Goal: Task Accomplishment & Management: Complete application form

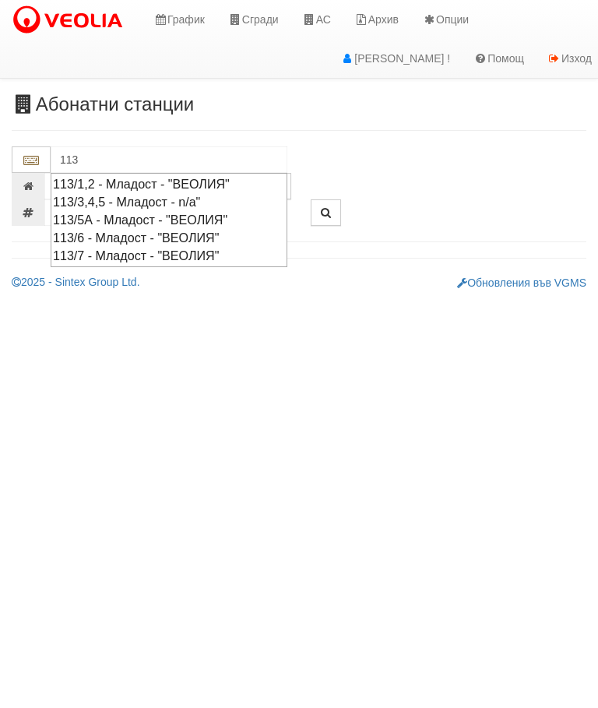
click at [231, 179] on div "113/1,2 - Младост - "ВЕОЛИЯ"" at bounding box center [169, 184] width 232 height 18
type input "113/1,2 - Младост - "ВЕОЛИЯ""
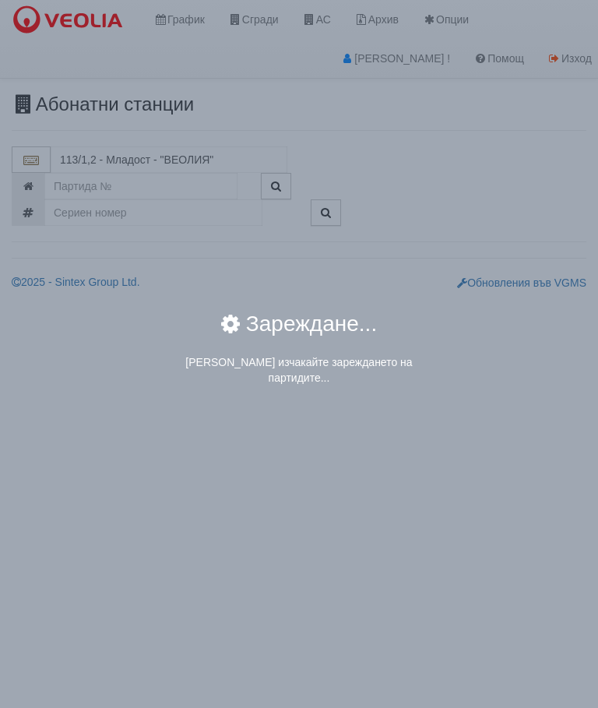
click at [130, 160] on div "× Зареждане... Моля изчакайте зареждането на партидите..." at bounding box center [299, 198] width 584 height 396
click at [136, 157] on div "× Зареждане... Моля изчакайте зареждането на партидите..." at bounding box center [299, 198] width 584 height 396
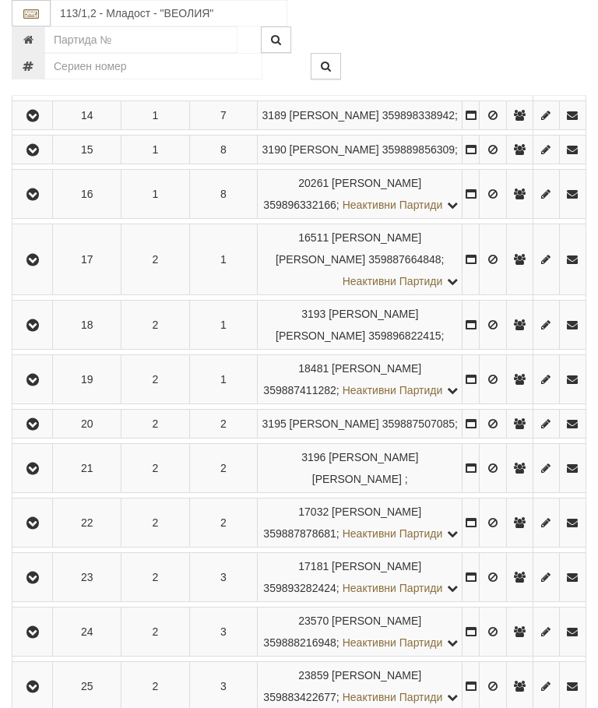
scroll to position [945, 0]
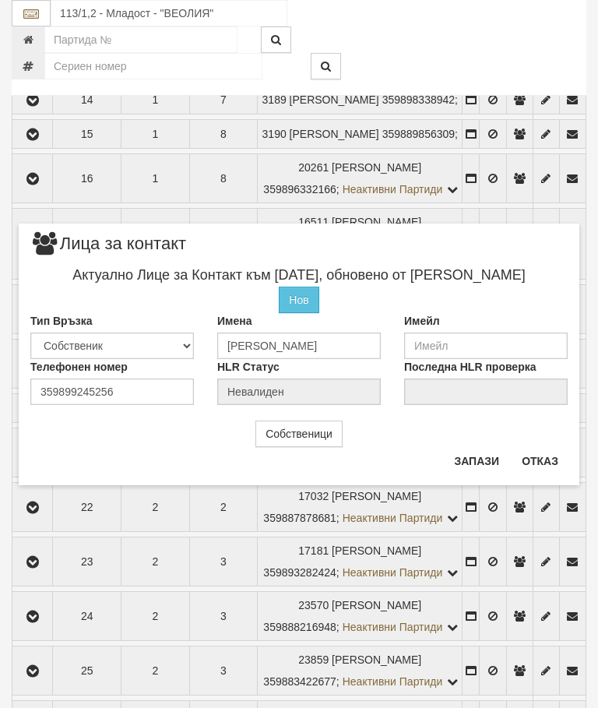
click at [544, 456] on button "Отказ" at bounding box center [539, 461] width 55 height 25
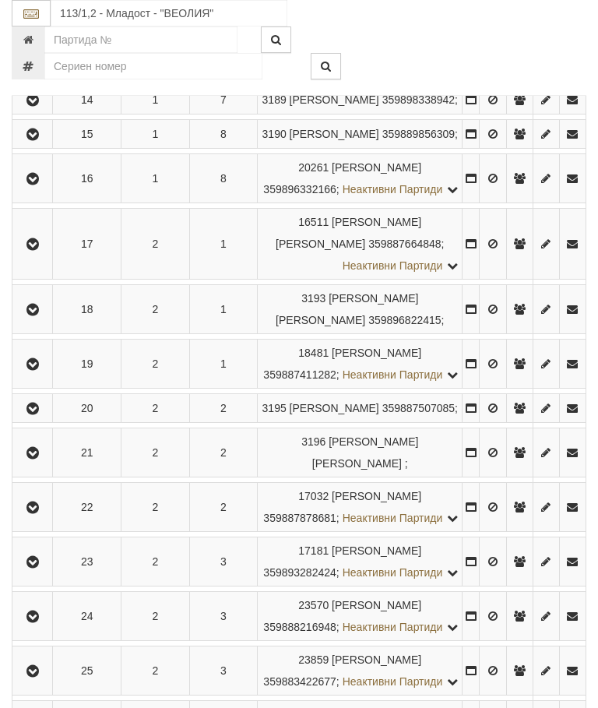
click at [38, 111] on button "button" at bounding box center [32, 99] width 35 height 23
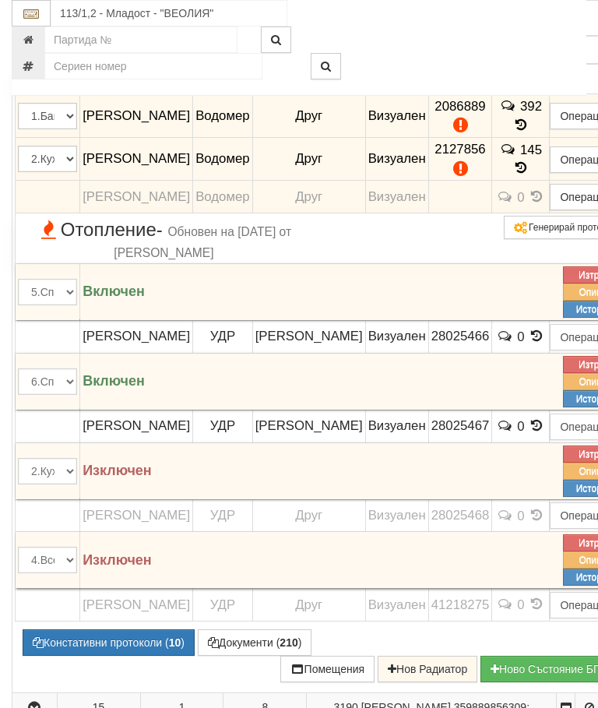
scroll to position [1013, 0]
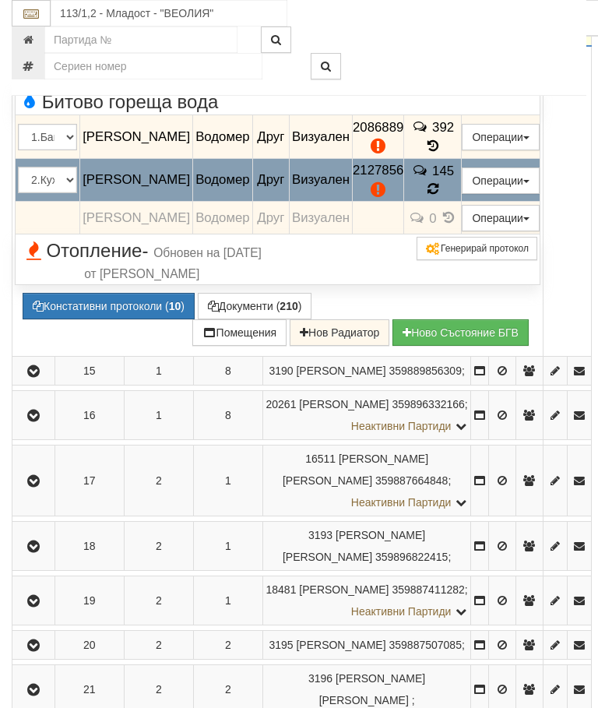
click at [438, 195] on icon at bounding box center [433, 188] width 11 height 13
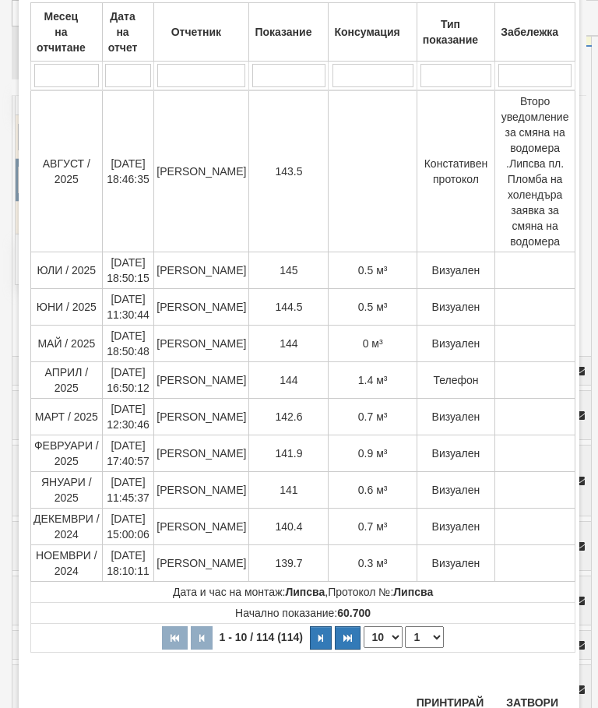
scroll to position [1912, 0]
click at [532, 696] on button "Затвори" at bounding box center [532, 703] width 71 height 25
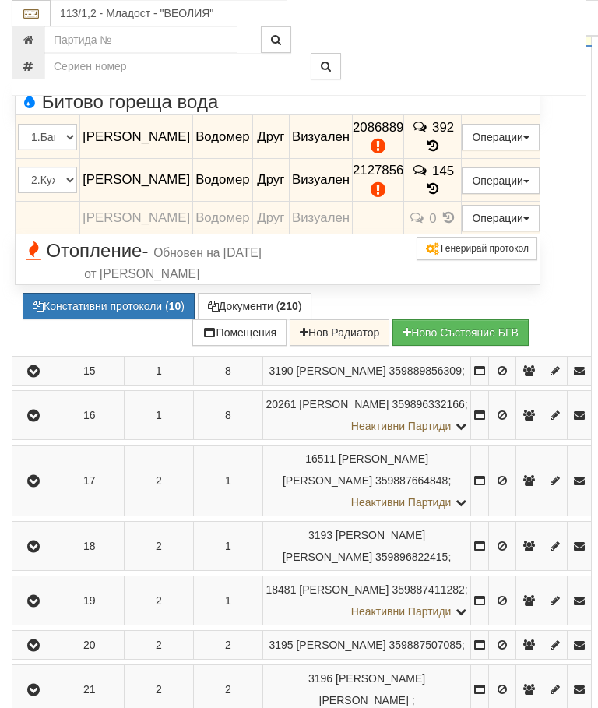
click at [571, 47] on div at bounding box center [423, 39] width 349 height 26
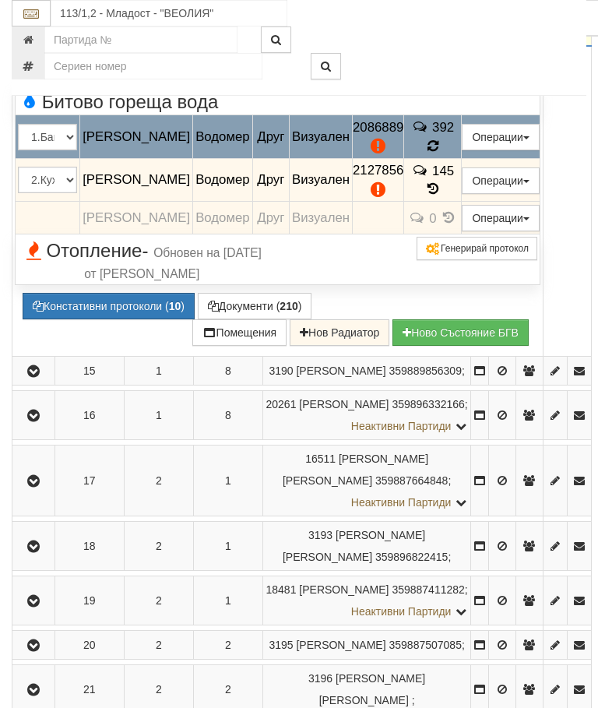
click at [438, 153] on icon at bounding box center [433, 146] width 12 height 14
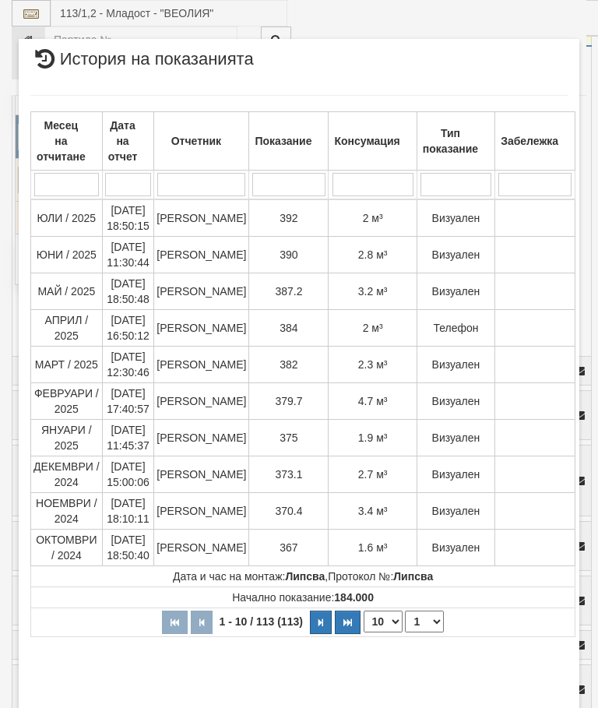
click at [530, 707] on button "Затвори" at bounding box center [532, 721] width 71 height 25
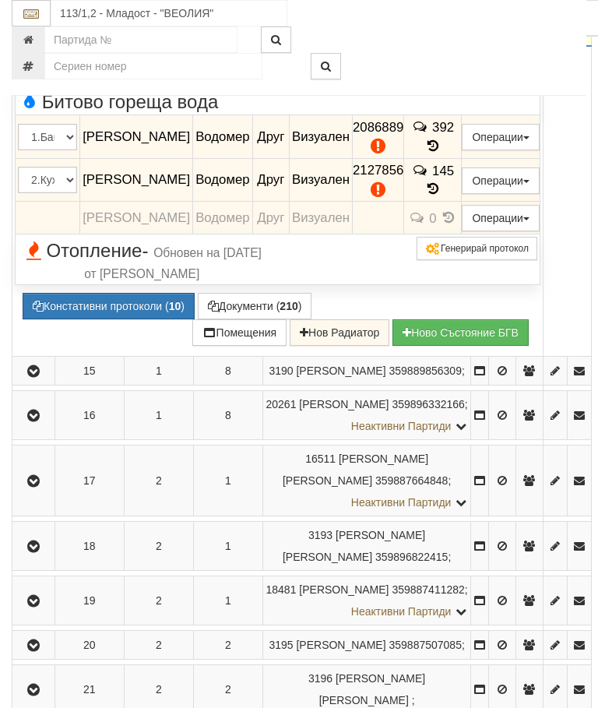
click at [0, 0] on button "Редакция / Протокол" at bounding box center [0, 0] width 0 height 0
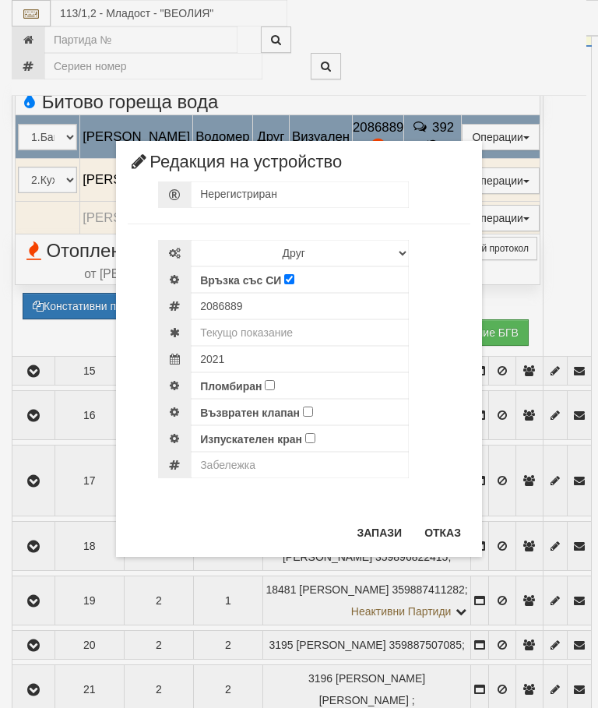
click at [565, 40] on div "× Редакция на устройство Нерегистриран Избери Марка и модел Апатор Повогаз Друг…" at bounding box center [299, 278] width 584 height 557
click at [452, 524] on button "Отказ" at bounding box center [442, 532] width 55 height 25
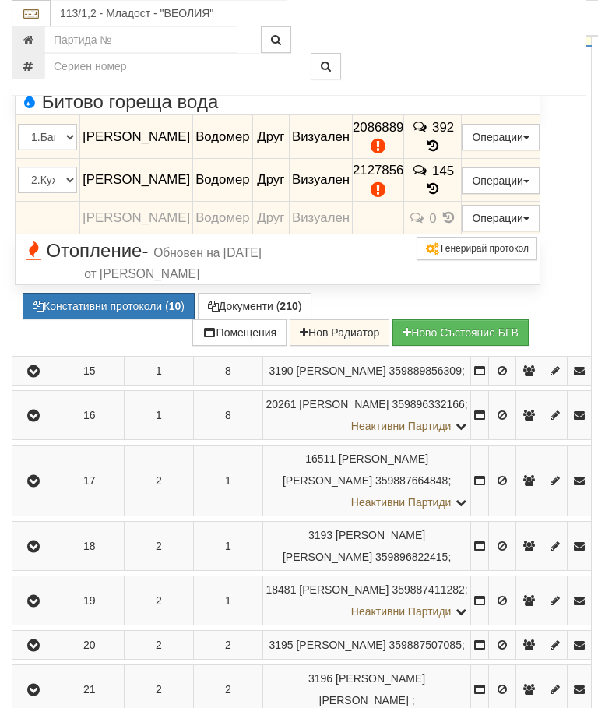
click at [0, 0] on button "Редакция / Протокол" at bounding box center [0, 0] width 0 height 0
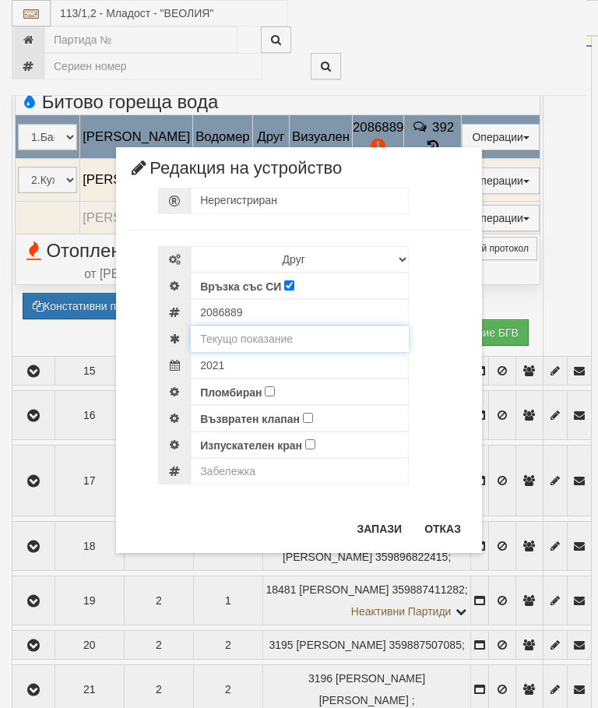
click at [273, 342] on input "text" at bounding box center [300, 339] width 218 height 26
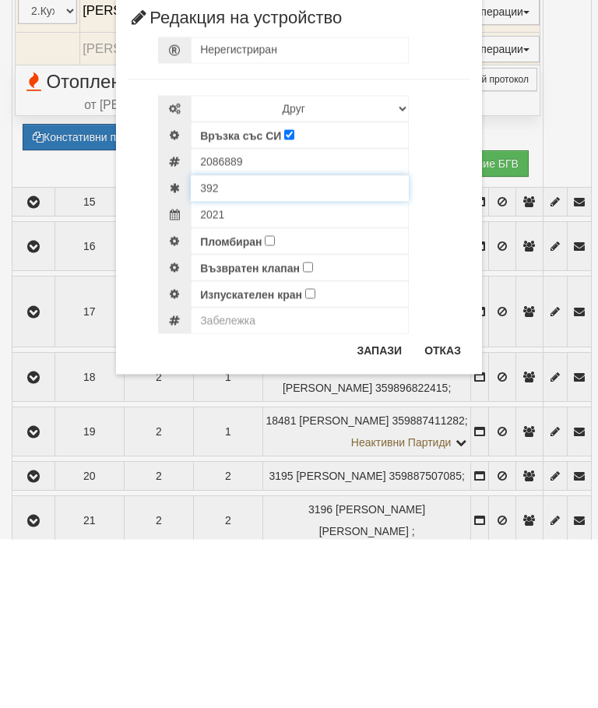
type input "392"
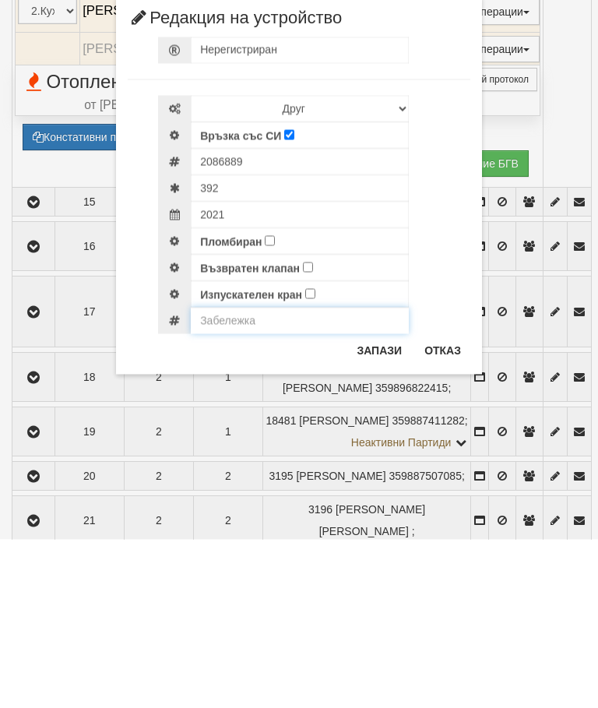
click at [226, 476] on input "text" at bounding box center [300, 489] width 218 height 26
type input "Замъглен водомер невъзможен отчет. ПОК. е от отчета не е точно. Липсва пломба н…"
click at [385, 506] on button "Запази" at bounding box center [379, 518] width 64 height 25
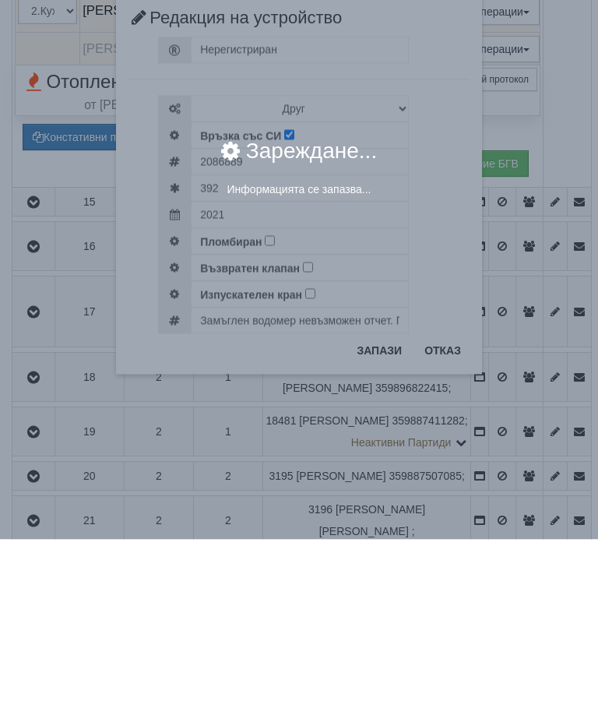
scroll to position [1182, 0]
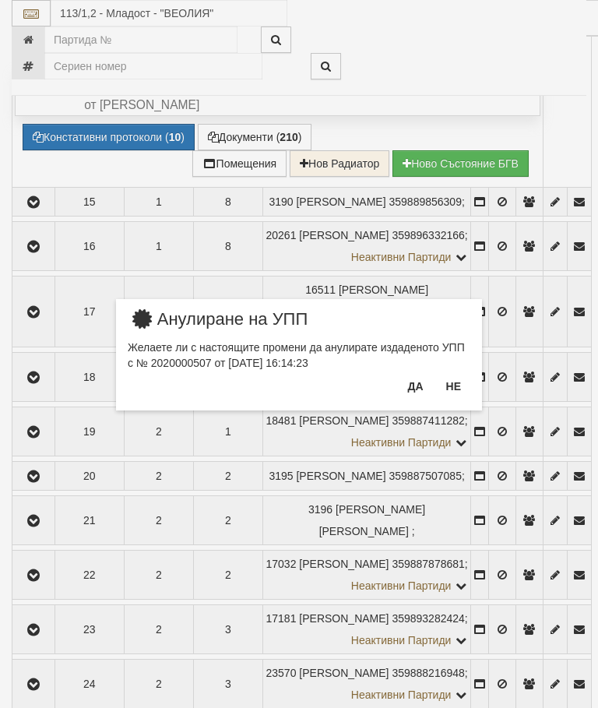
click at [456, 378] on button "Не" at bounding box center [453, 386] width 33 height 25
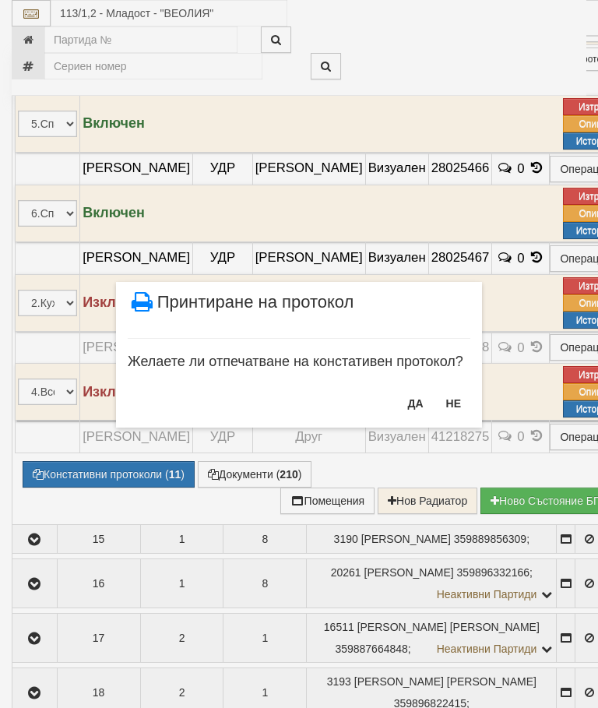
click at [452, 409] on button "НЕ" at bounding box center [453, 403] width 33 height 25
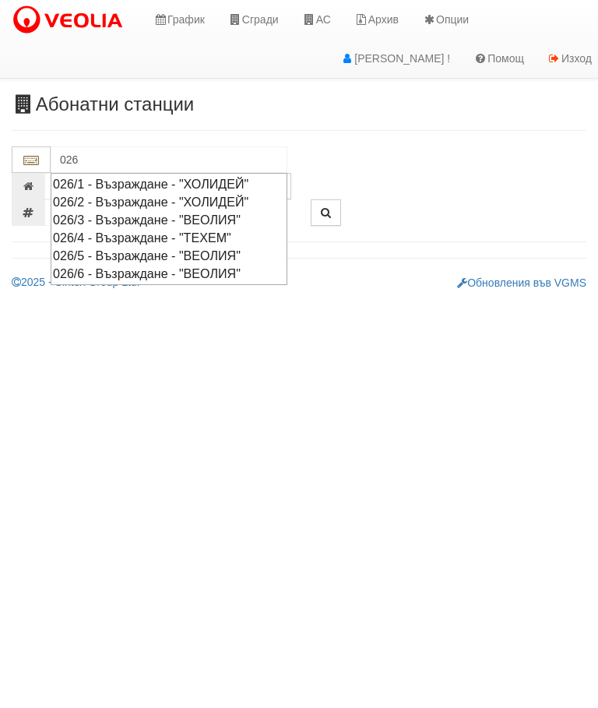
click at [210, 272] on div "026/6 - Възраждане - "ВЕОЛИЯ"" at bounding box center [169, 274] width 232 height 18
type input "026/6 - Възраждане - "ВЕОЛИЯ""
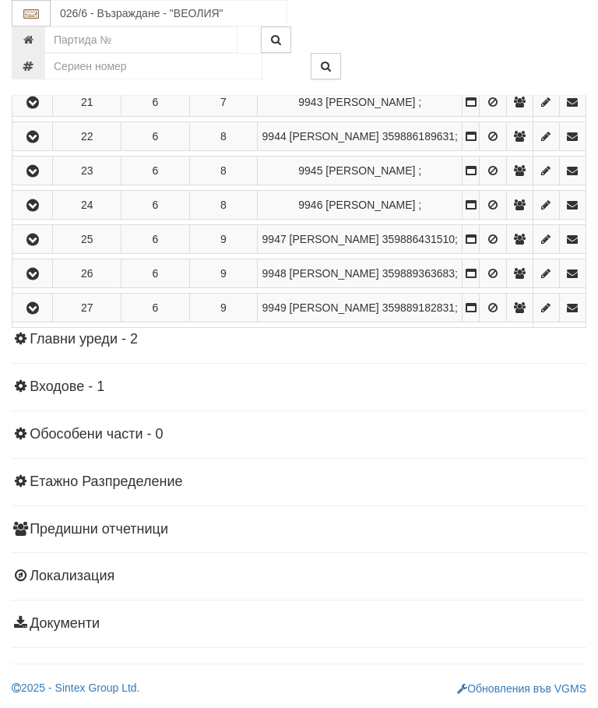
scroll to position [1199, 0]
click at [35, 143] on icon "button" at bounding box center [32, 137] width 19 height 11
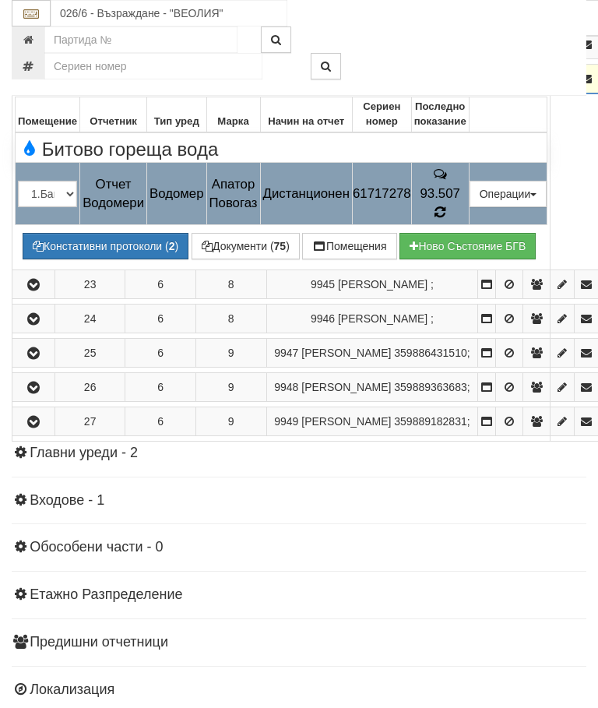
click at [446, 206] on icon at bounding box center [441, 213] width 12 height 14
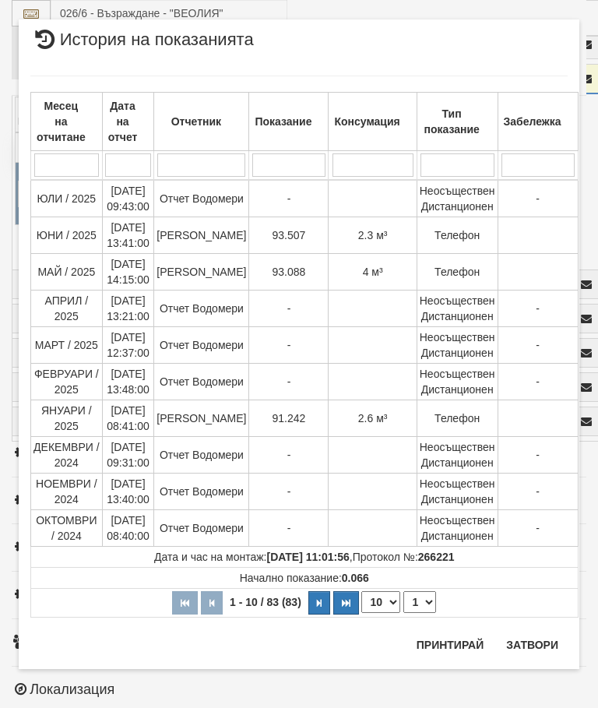
scroll to position [1498, 0]
click at [530, 636] on button "Затвори" at bounding box center [532, 644] width 71 height 25
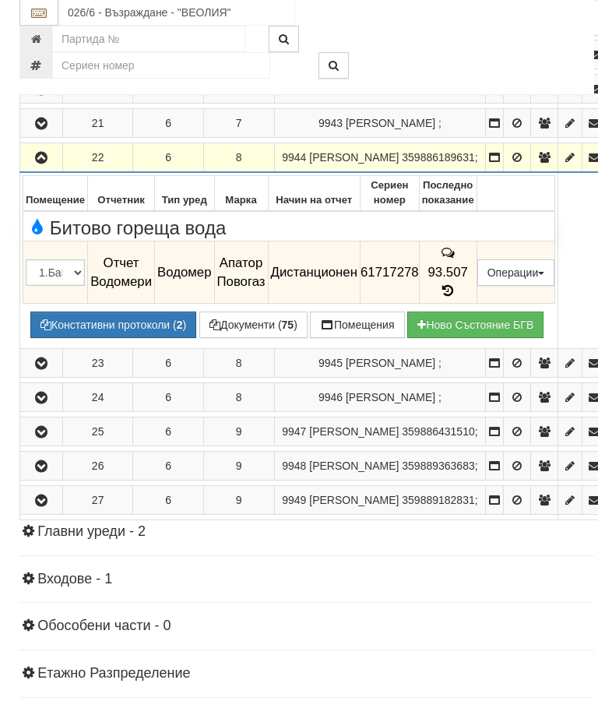
scroll to position [1082, 0]
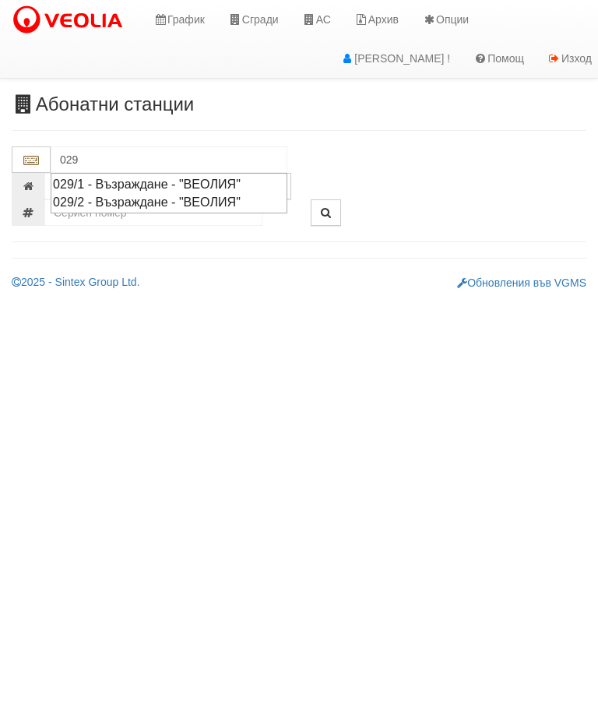
click at [174, 204] on div "029/2 - Възраждане - "ВЕОЛИЯ"" at bounding box center [169, 202] width 232 height 18
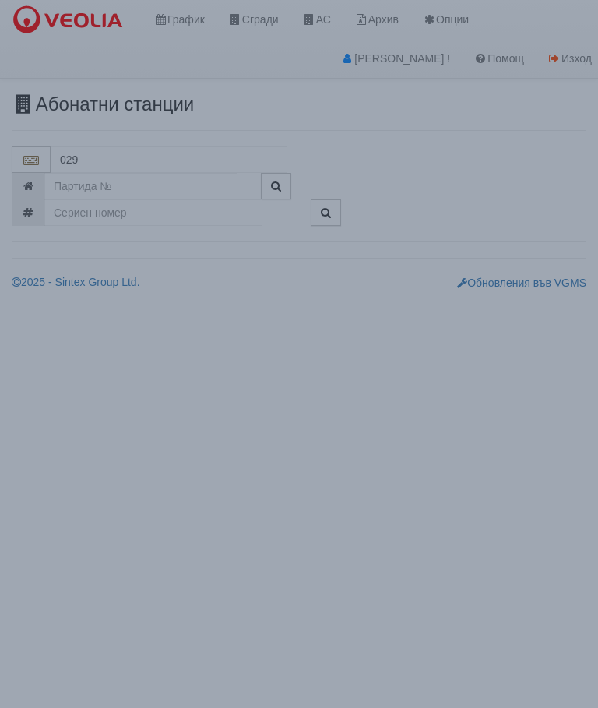
type input "029/2 - Възраждане - "ВЕОЛИЯ""
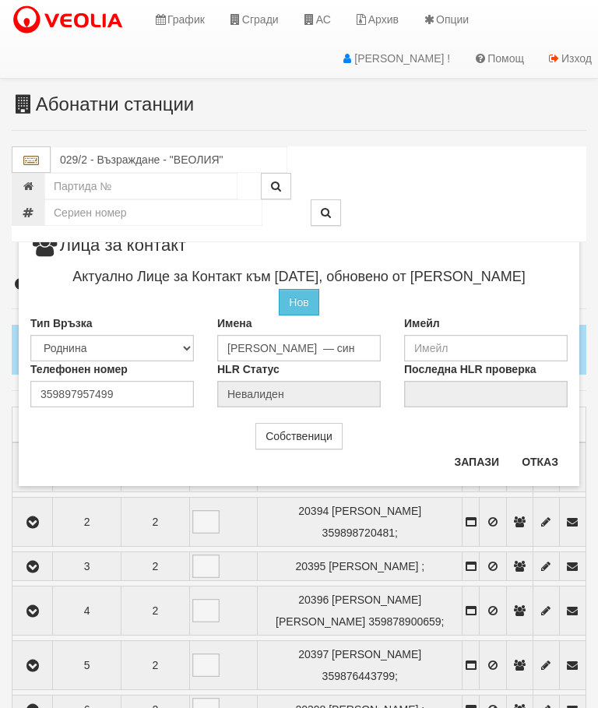
click at [549, 451] on button "Отказ" at bounding box center [539, 461] width 55 height 25
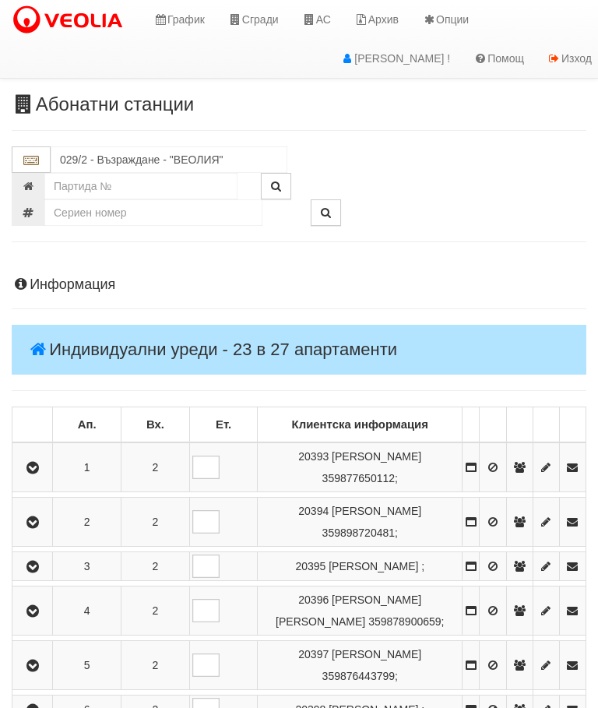
click at [23, 517] on button "button" at bounding box center [32, 521] width 35 height 23
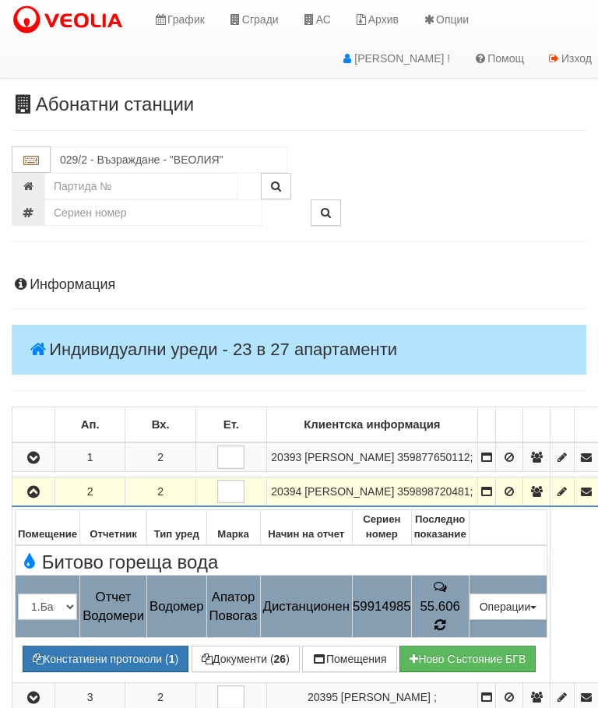
click at [446, 632] on icon at bounding box center [441, 625] width 12 height 14
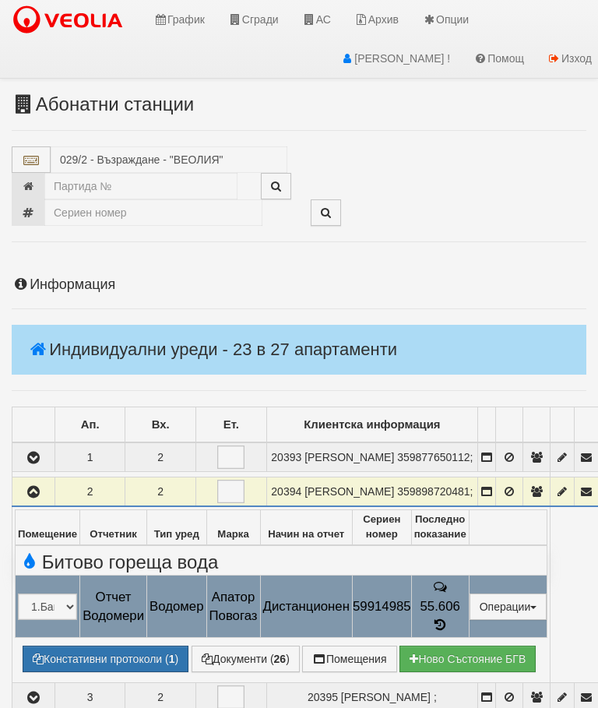
select select "10"
select select "1"
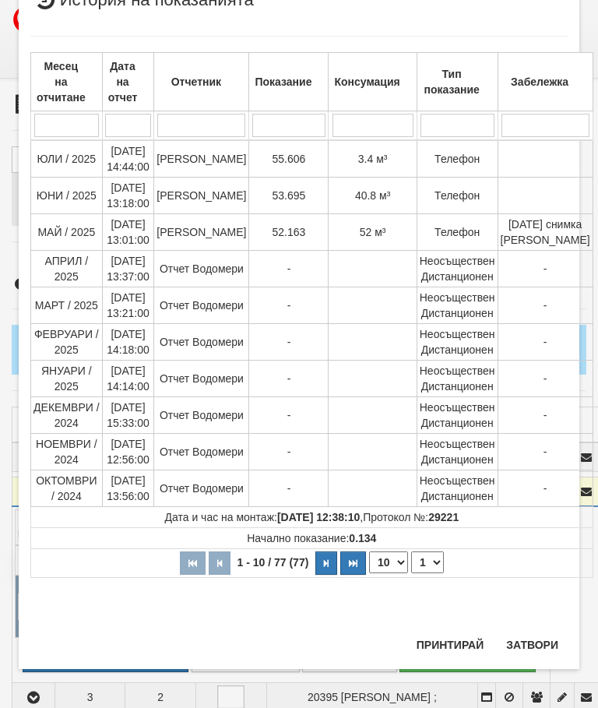
scroll to position [1199, 0]
click at [532, 645] on button "Затвори" at bounding box center [532, 645] width 71 height 25
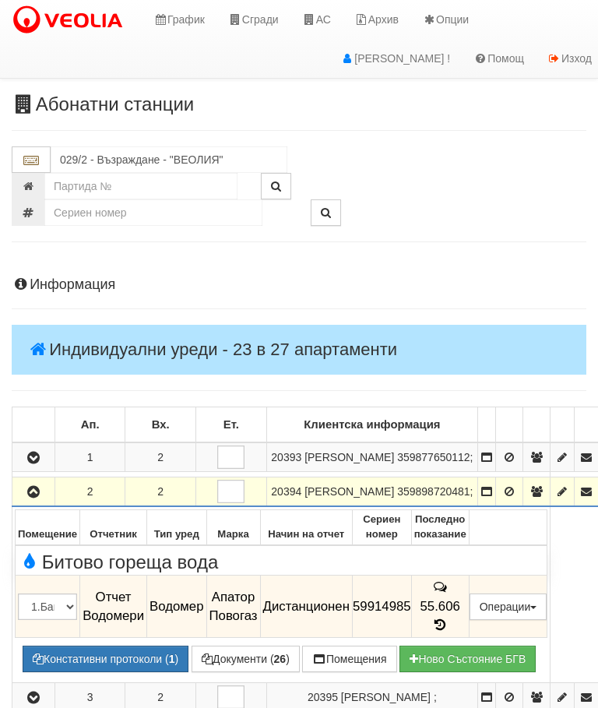
click at [26, 498] on icon "button" at bounding box center [33, 492] width 19 height 11
